Goal: Use online tool/utility: Utilize a website feature to perform a specific function

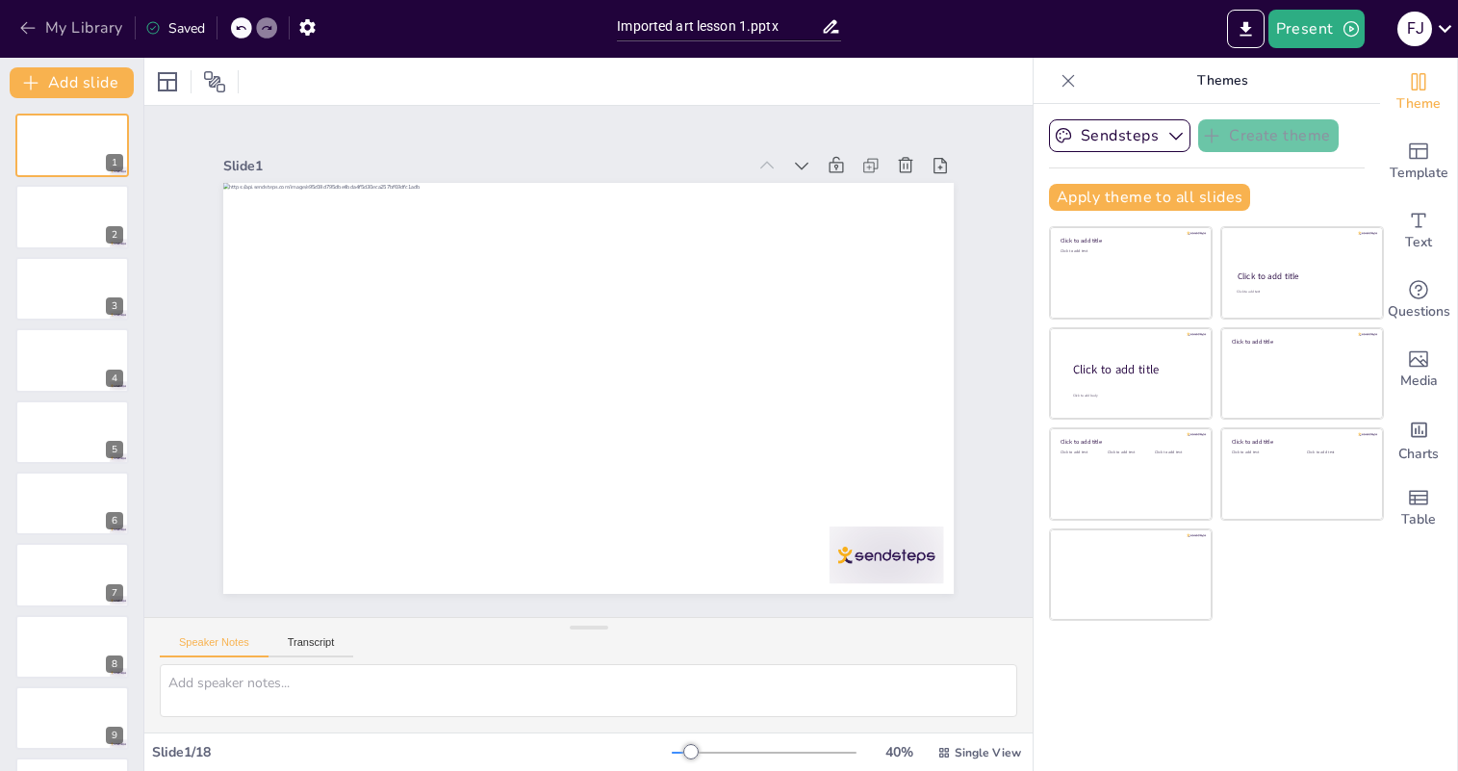
click at [22, 22] on icon "button" at bounding box center [27, 27] width 19 height 19
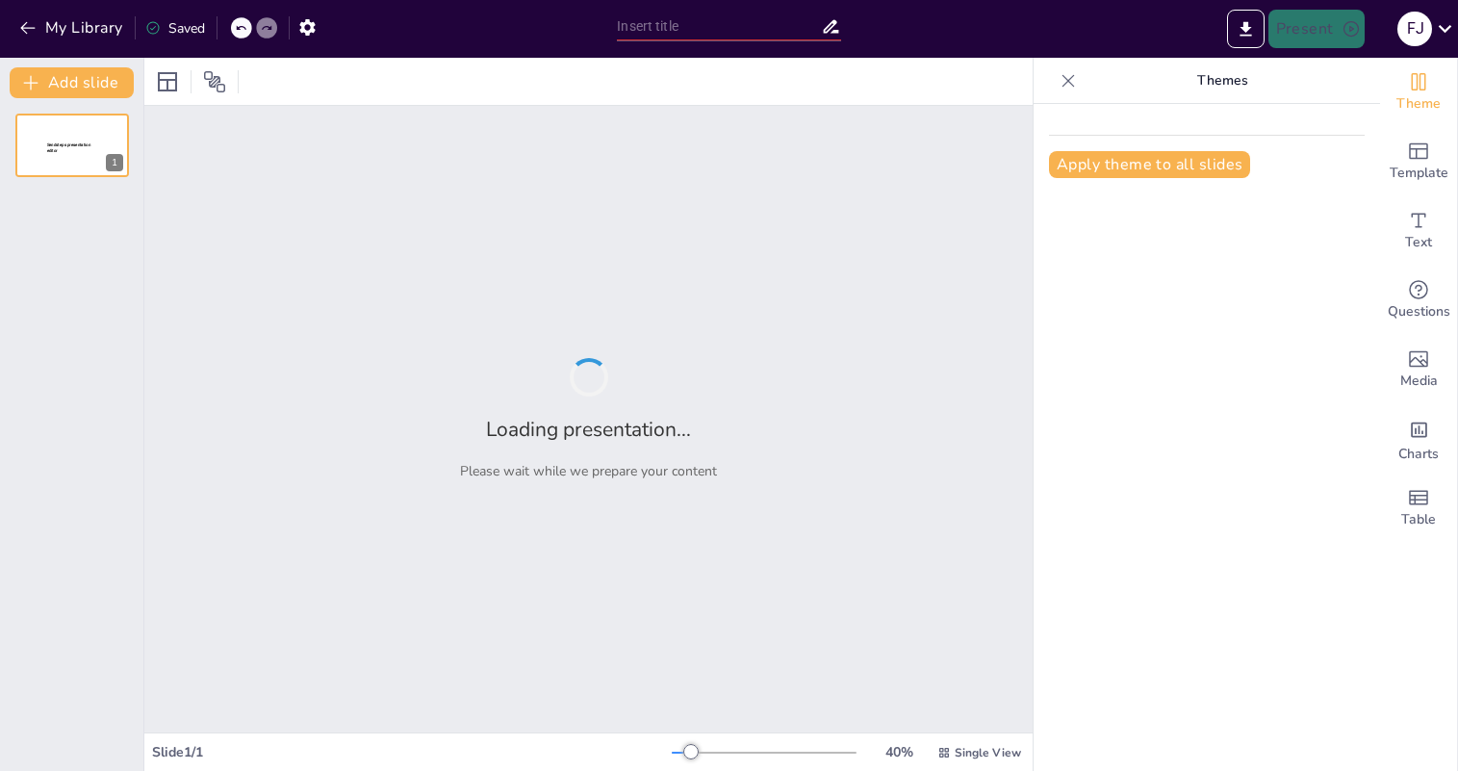
type input "Imported art lesson 1.pptx"
